Goal: Information Seeking & Learning: Learn about a topic

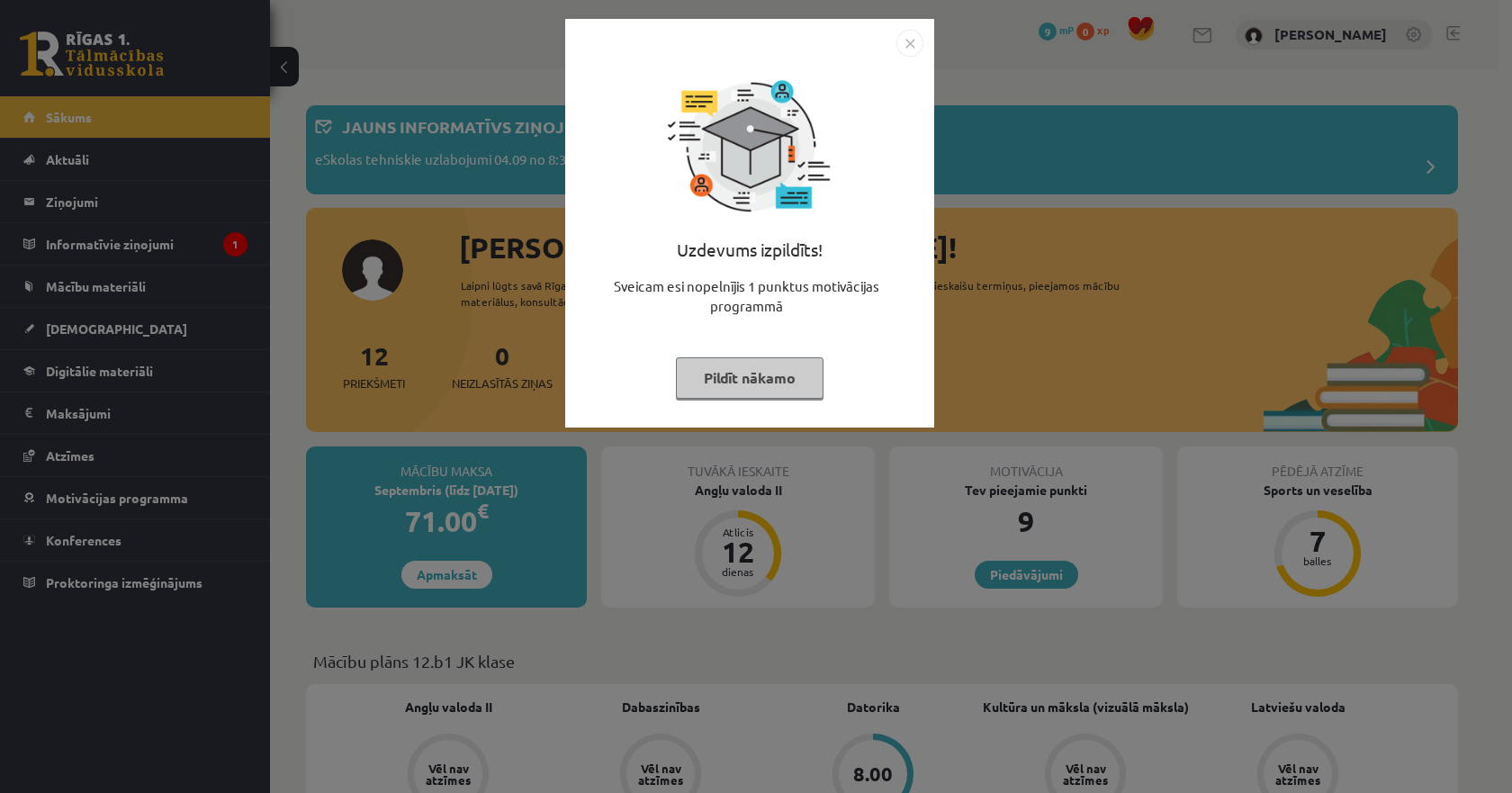
click at [906, 51] on img "Close" at bounding box center [910, 44] width 27 height 27
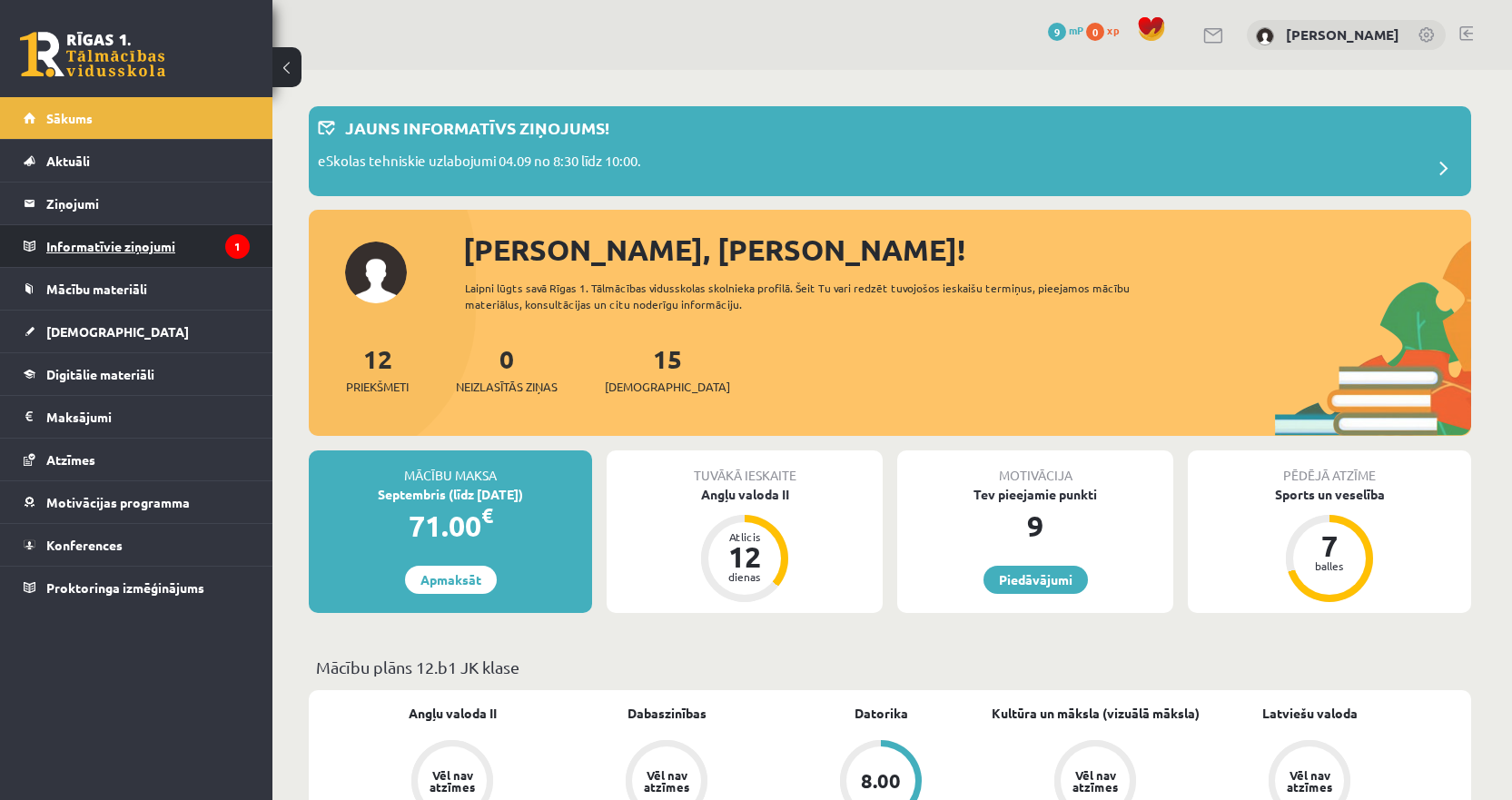
click at [179, 257] on legend "Informatīvie ziņojumi 1" at bounding box center [148, 246] width 204 height 42
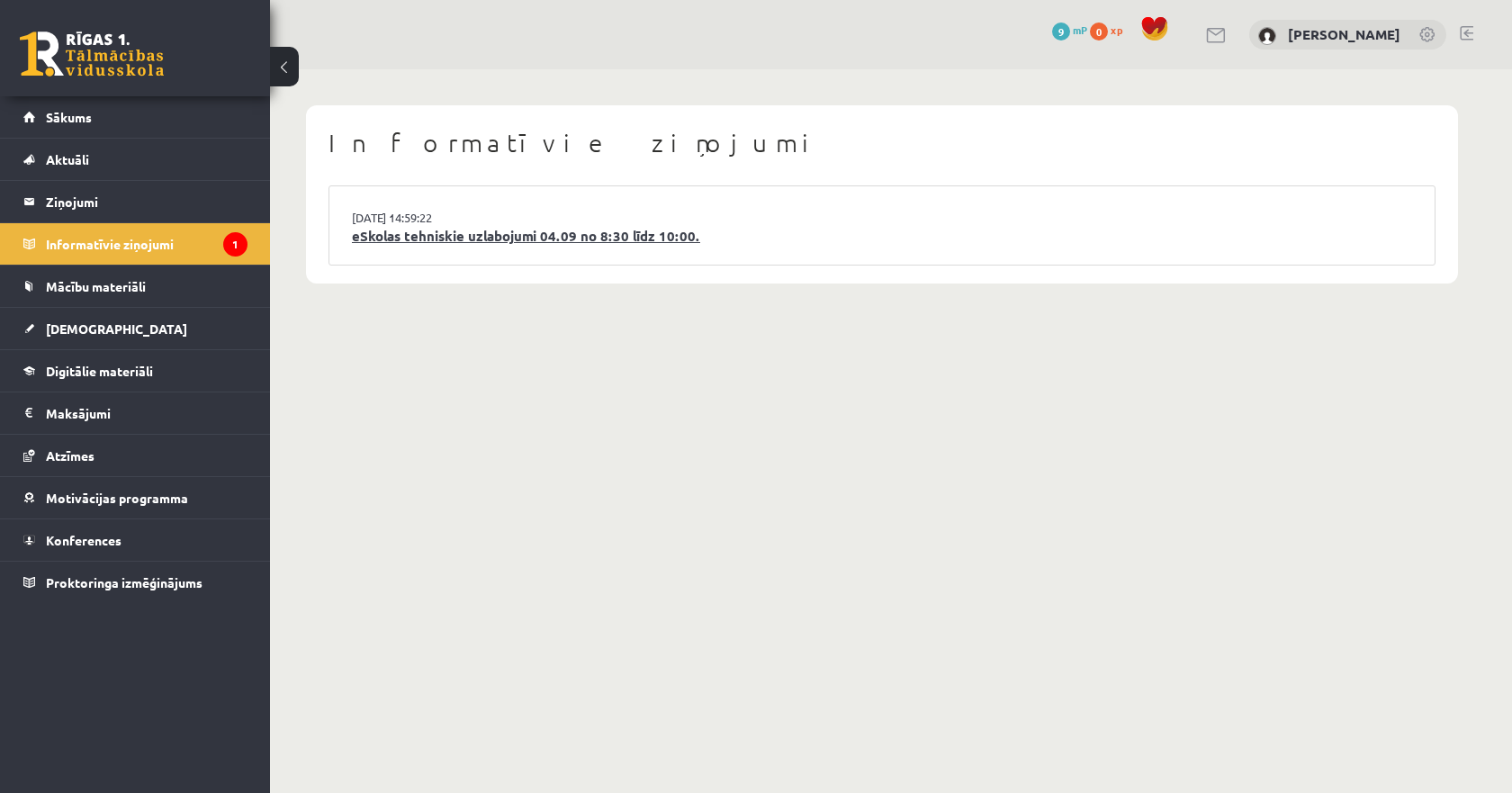
click at [466, 242] on link "eSkolas tehniskie uzlabojumi 04.09 no 8:30 līdz 10:00." at bounding box center [882, 236] width 1060 height 21
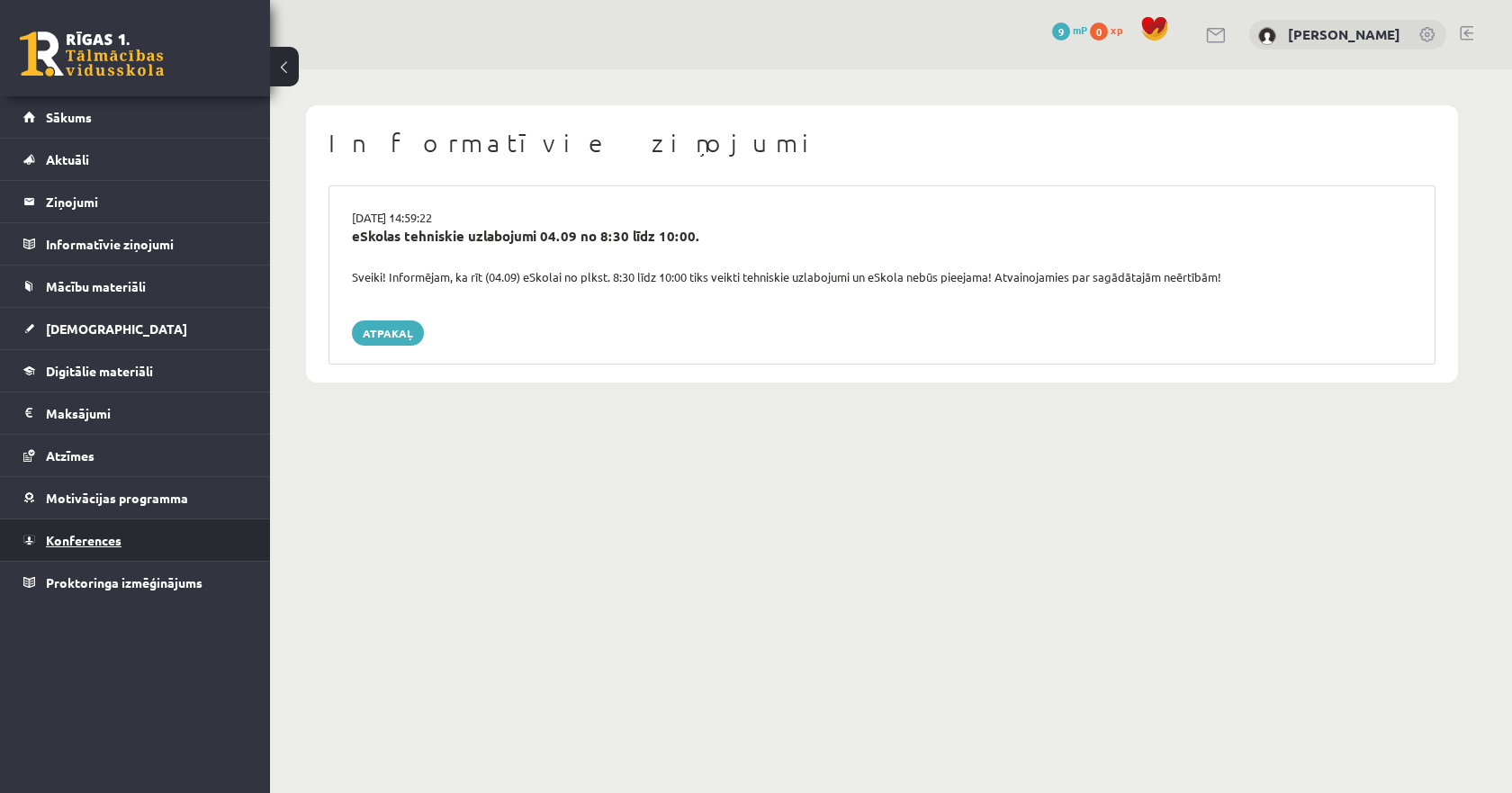
click at [125, 543] on link "Konferences" at bounding box center [135, 540] width 224 height 42
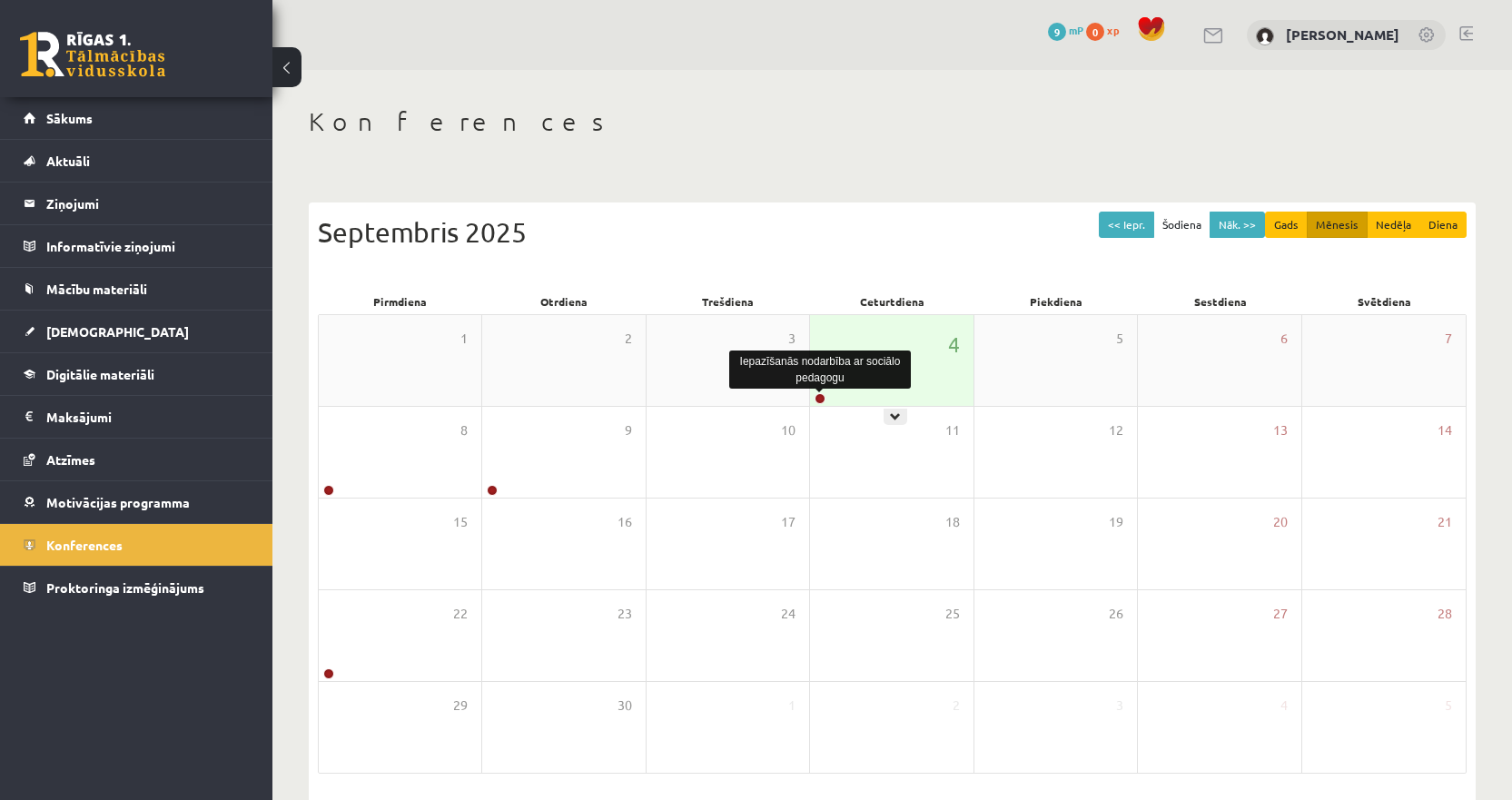
click at [821, 397] on link at bounding box center [820, 399] width 11 height 11
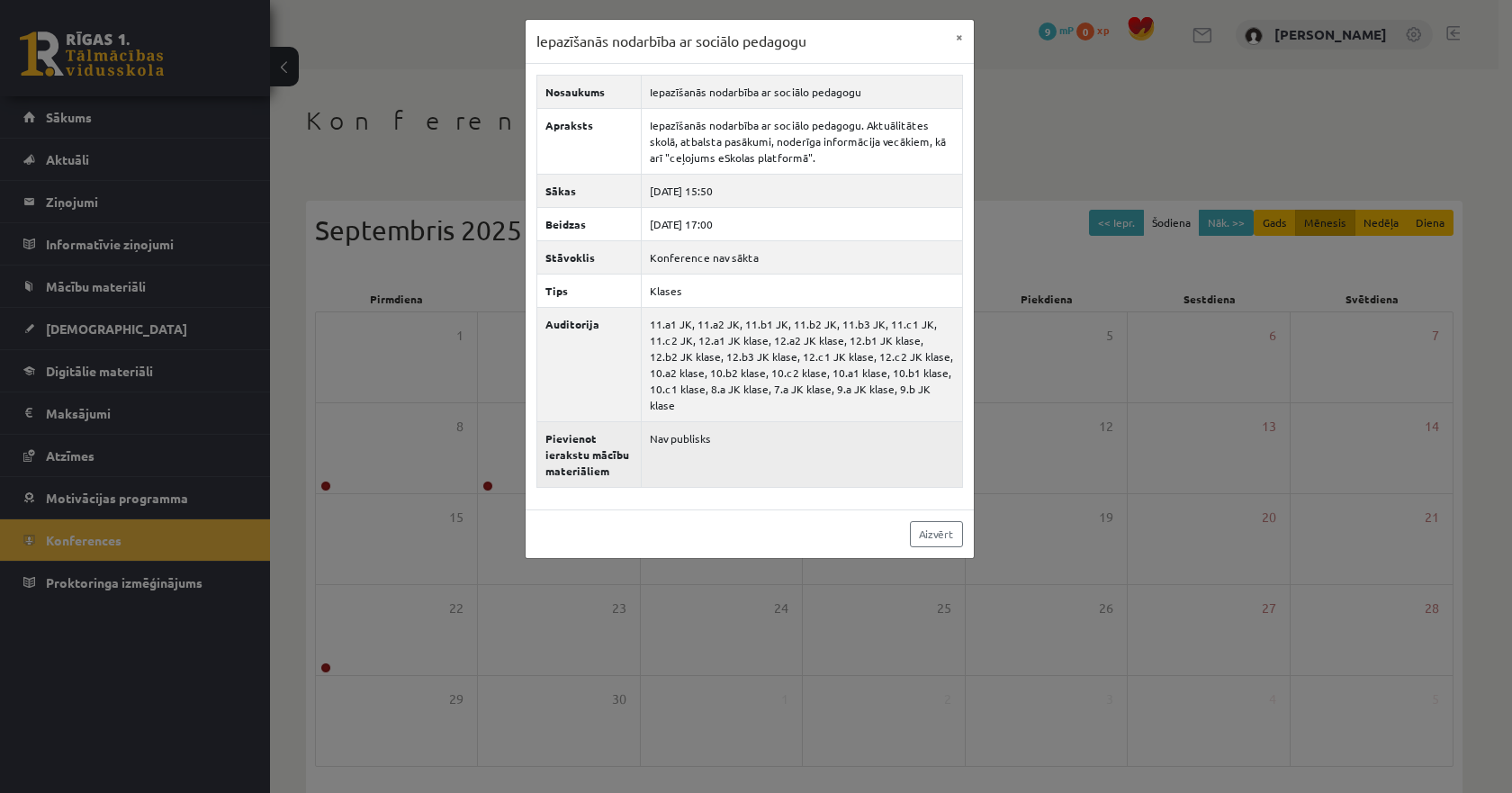
click at [783, 443] on td "Nav publisks" at bounding box center [801, 454] width 321 height 65
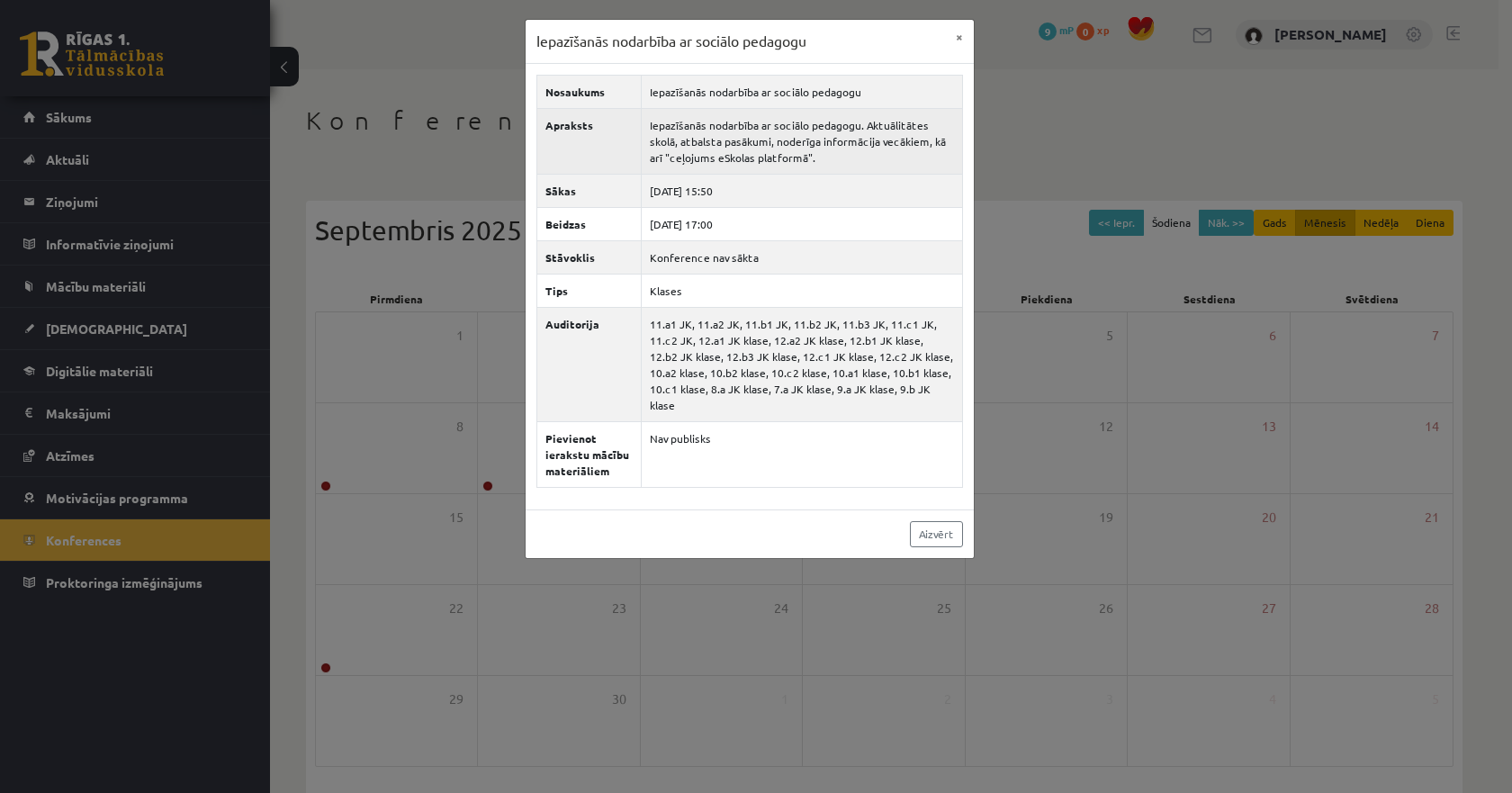
click at [739, 135] on td "Iepazīšanās nodarbība ar sociālo pedagogu. Aktuālitātes skolā, atbalsta pasākum…" at bounding box center [801, 141] width 321 height 65
drag, startPoint x: 813, startPoint y: 159, endPoint x: 623, endPoint y: 124, distance: 193.2
click at [623, 124] on tr "Apraksts Iepazīšanās nodarbība ar sociālo pedagogu. Aktuālitātes skolā, atbalst…" at bounding box center [749, 141] width 426 height 65
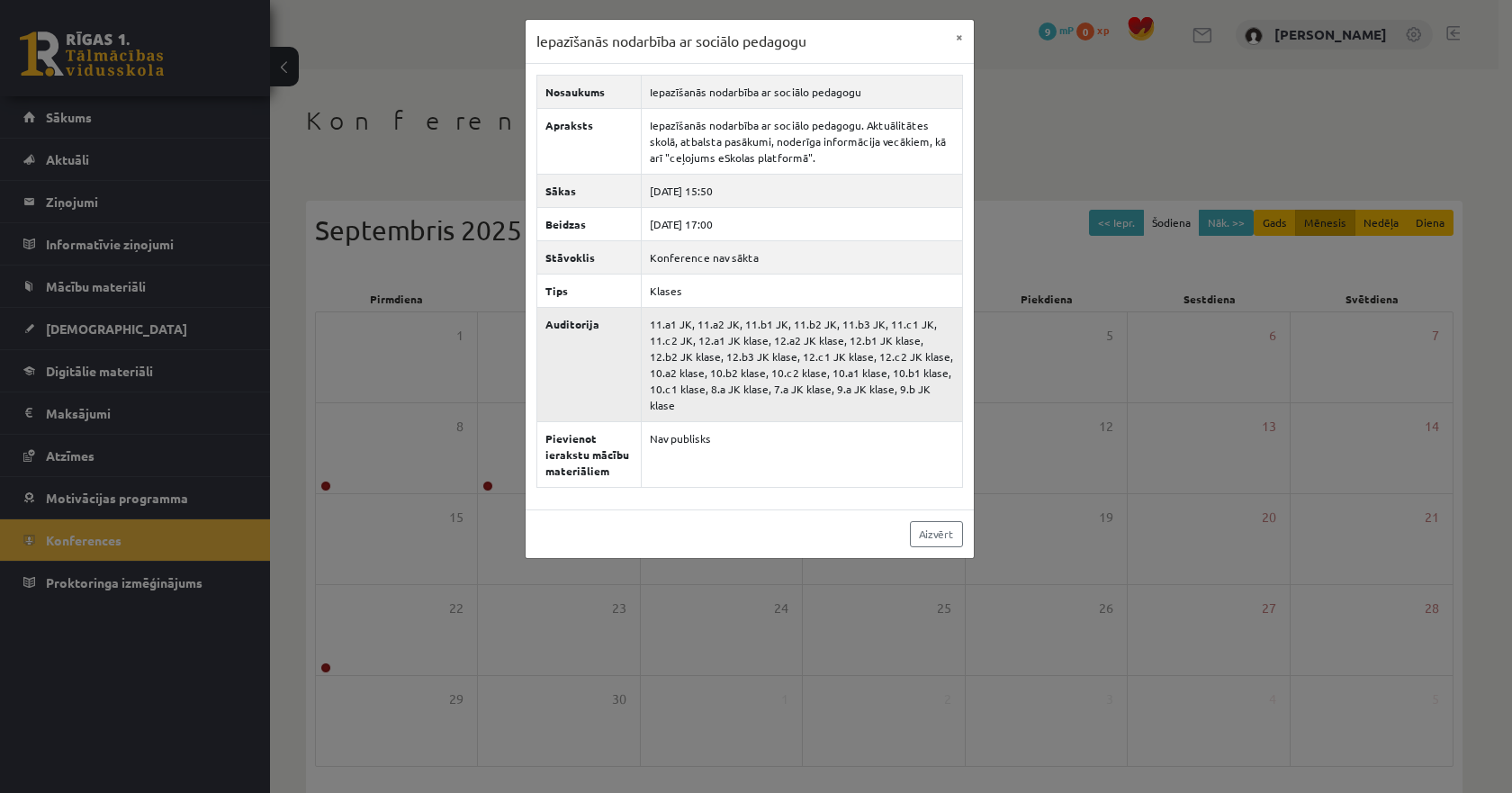
click at [796, 358] on td "11.a1 JK, 11.a2 JK, 11.b1 JK, 11.b2 JK, 11.b3 JK, 11.c1 JK, 11.c2 JK, 12.a1 JK …" at bounding box center [801, 364] width 321 height 115
click at [940, 509] on div "Aizvērt" at bounding box center [749, 533] width 448 height 48
click at [1025, 473] on div "Iepazīšanās nodarbība ar sociālo pedagogu × Nosaukums Iepazīšanās nodarbība ar …" at bounding box center [756, 396] width 1512 height 793
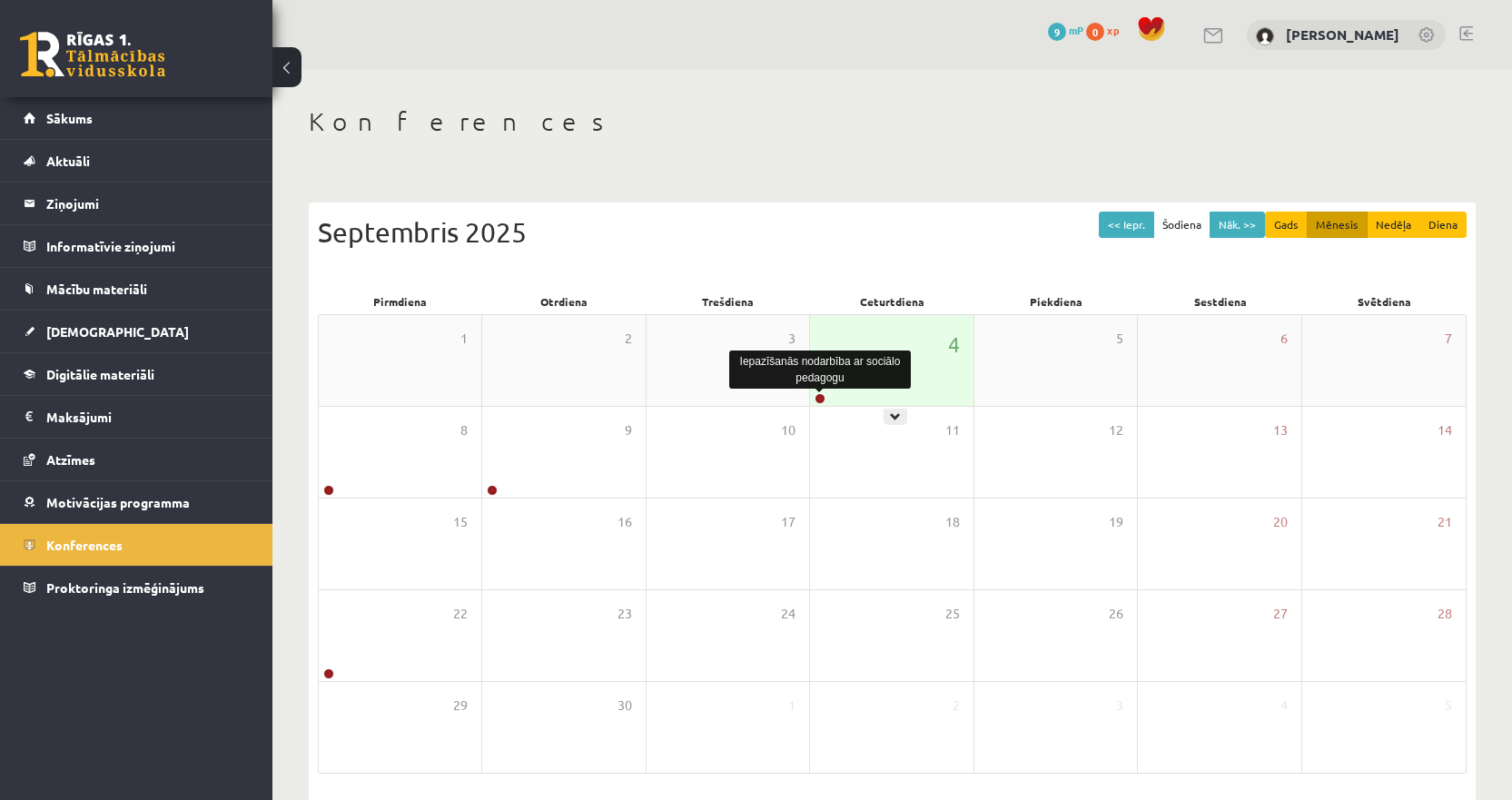
click at [817, 403] on link at bounding box center [820, 399] width 11 height 11
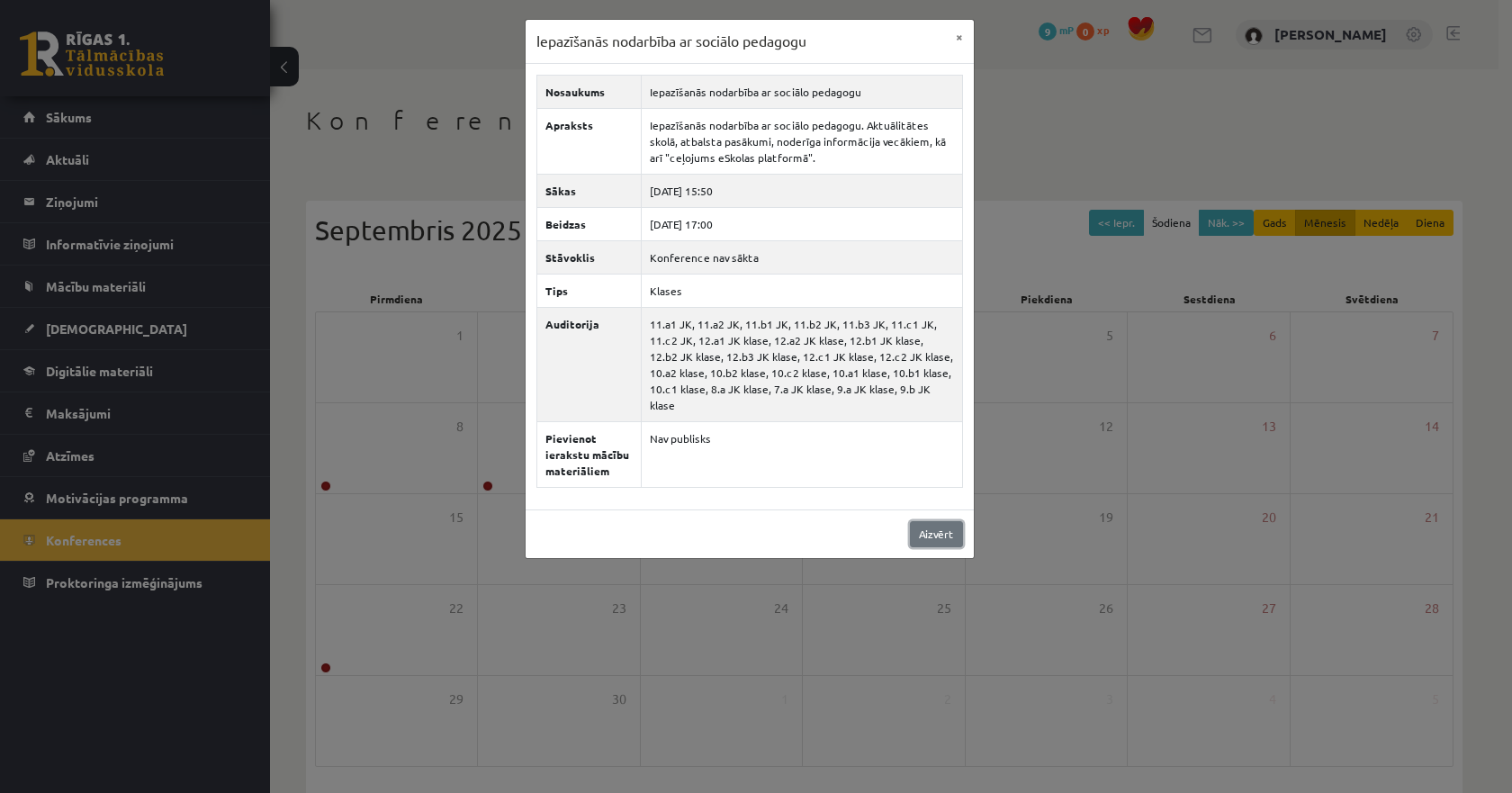
click at [936, 521] on link "Aizvērt" at bounding box center [936, 534] width 53 height 26
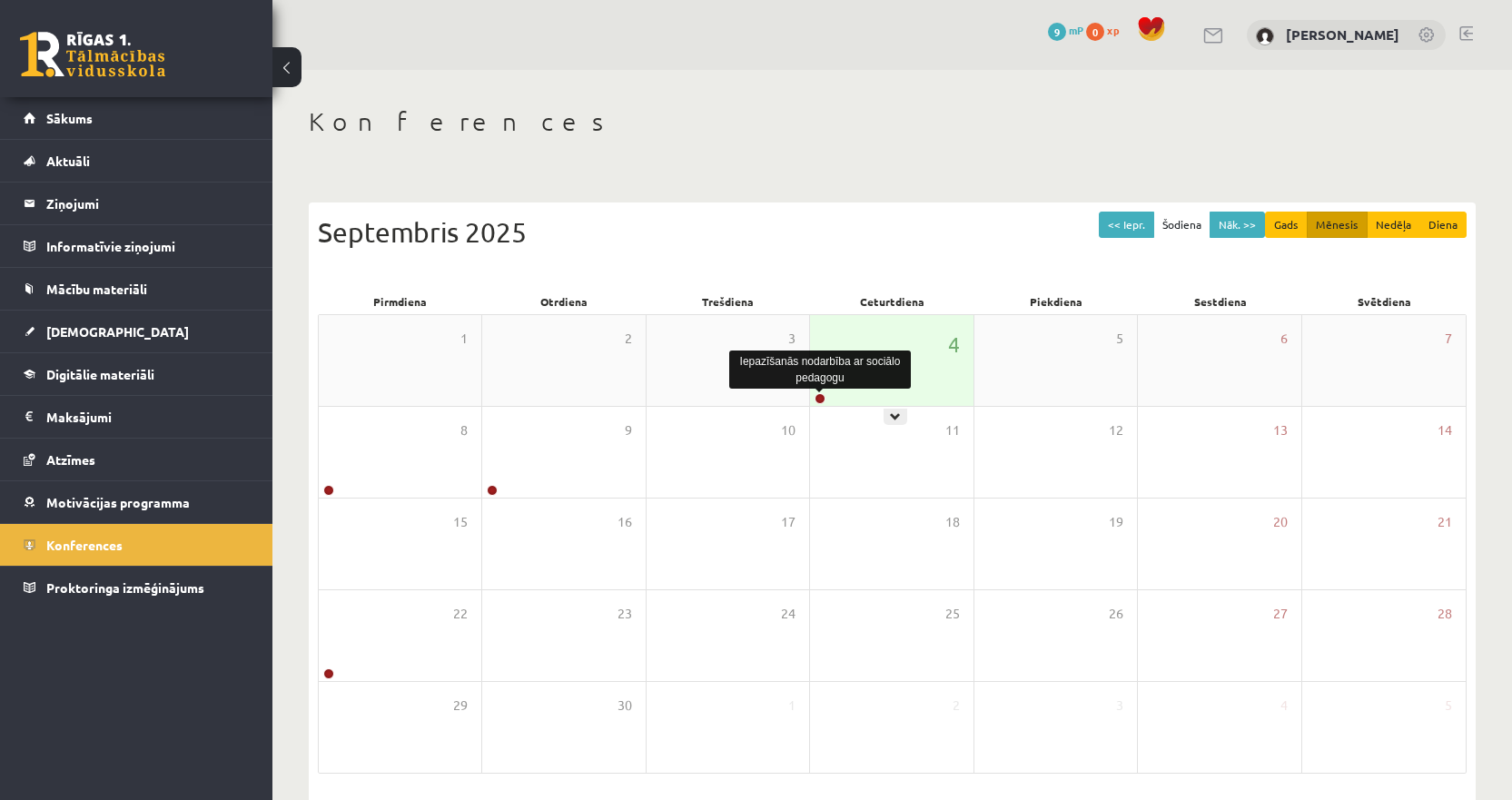
click at [824, 395] on link at bounding box center [820, 399] width 11 height 11
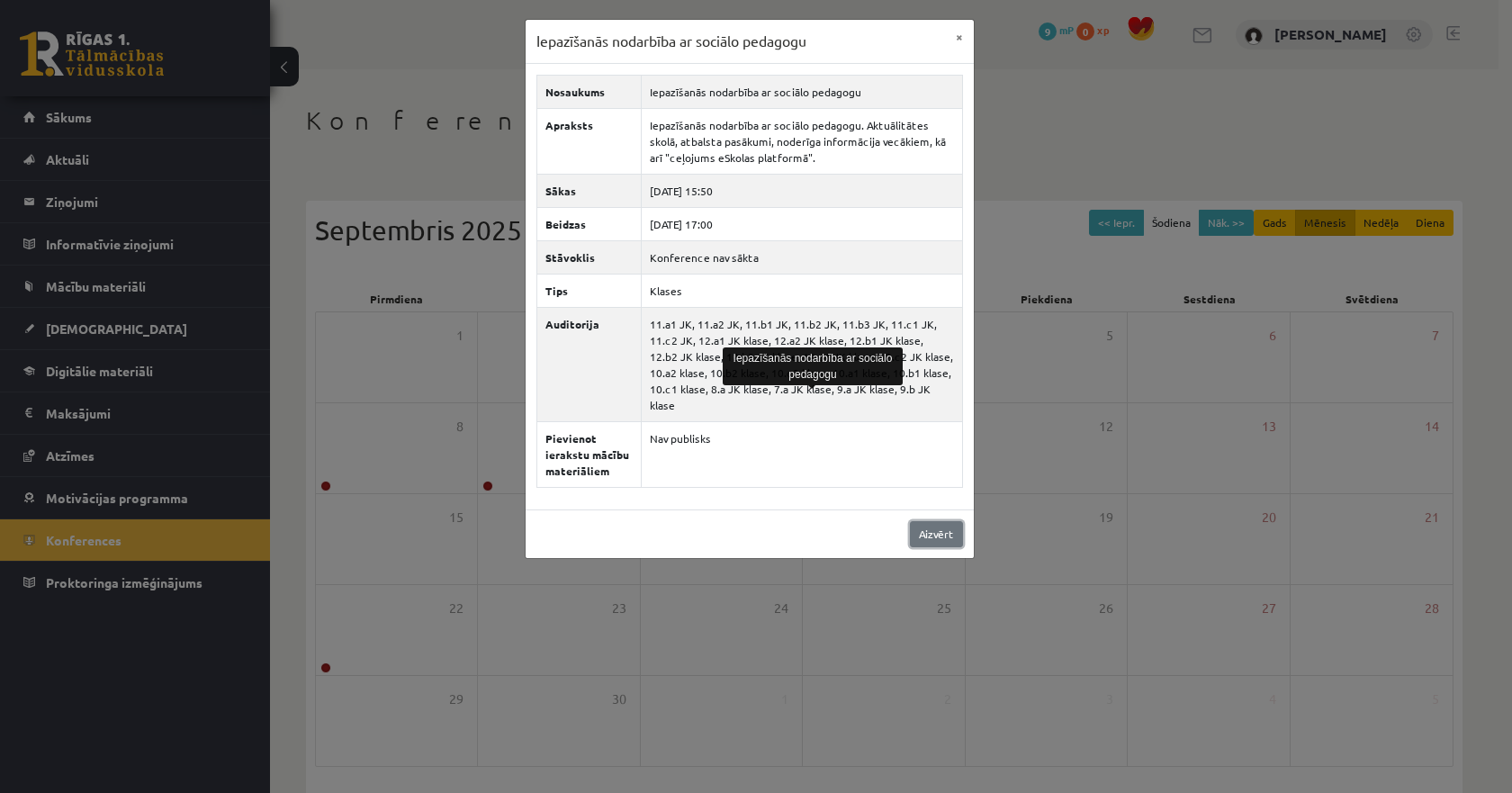
click at [945, 521] on link "Aizvērt" at bounding box center [936, 534] width 53 height 26
